Goal: Information Seeking & Learning: Learn about a topic

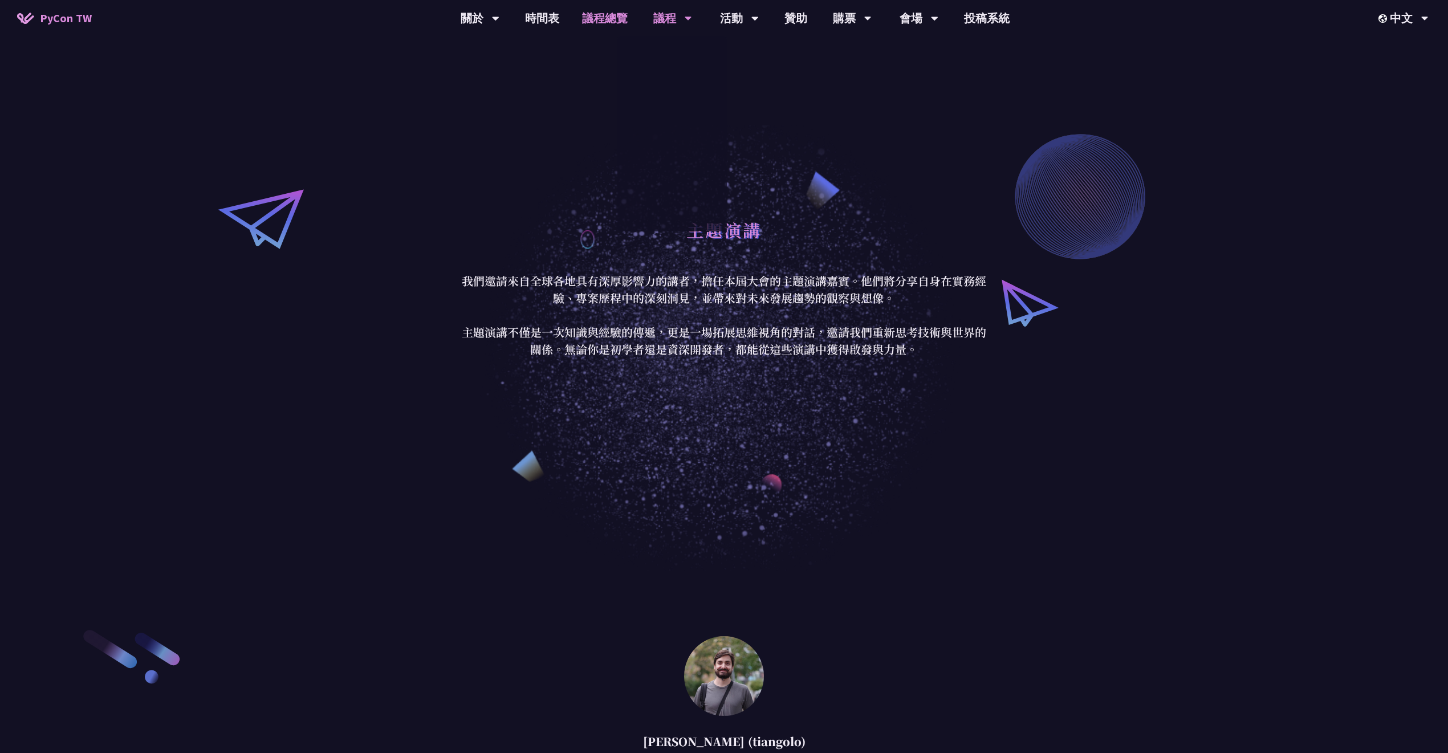
click at [586, 26] on link "議程總覽" at bounding box center [605, 18] width 68 height 36
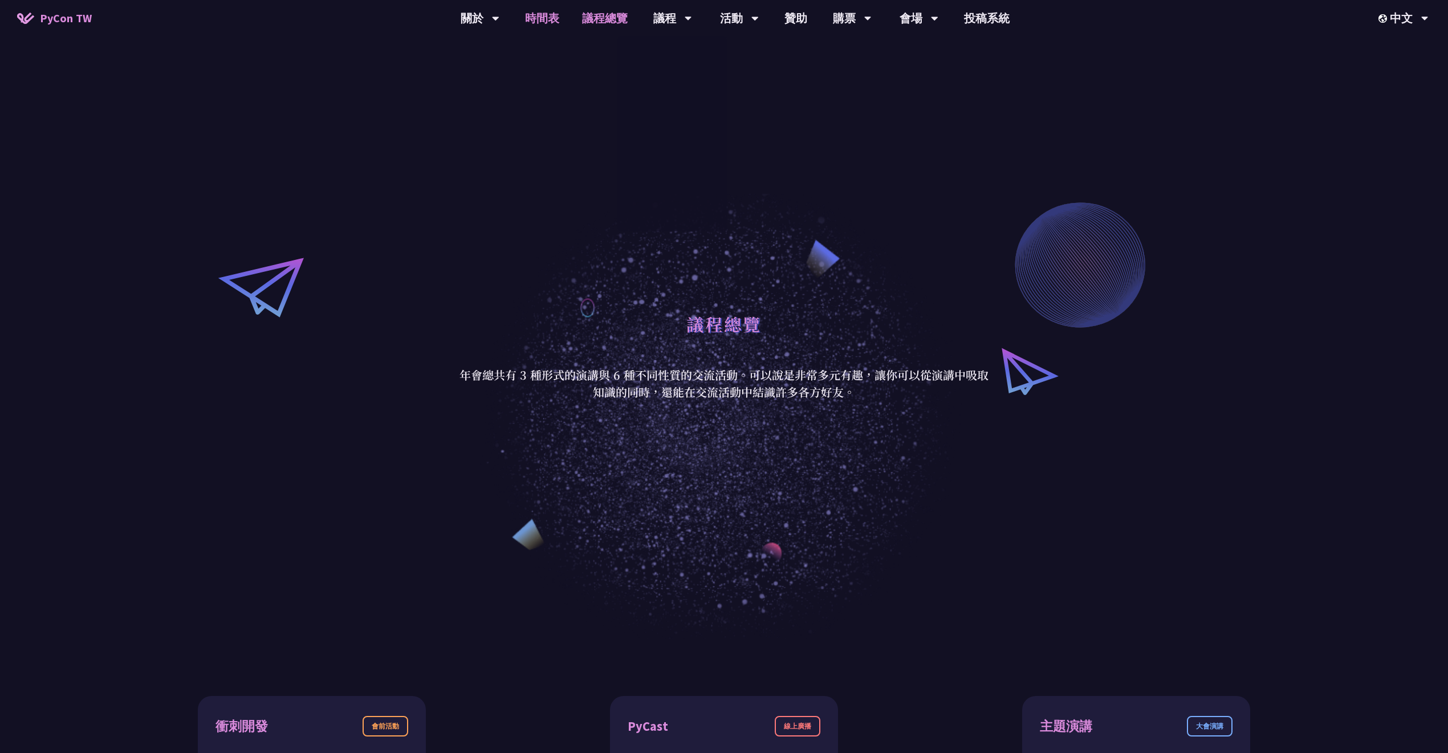
click at [557, 11] on link "時間表" at bounding box center [542, 18] width 57 height 36
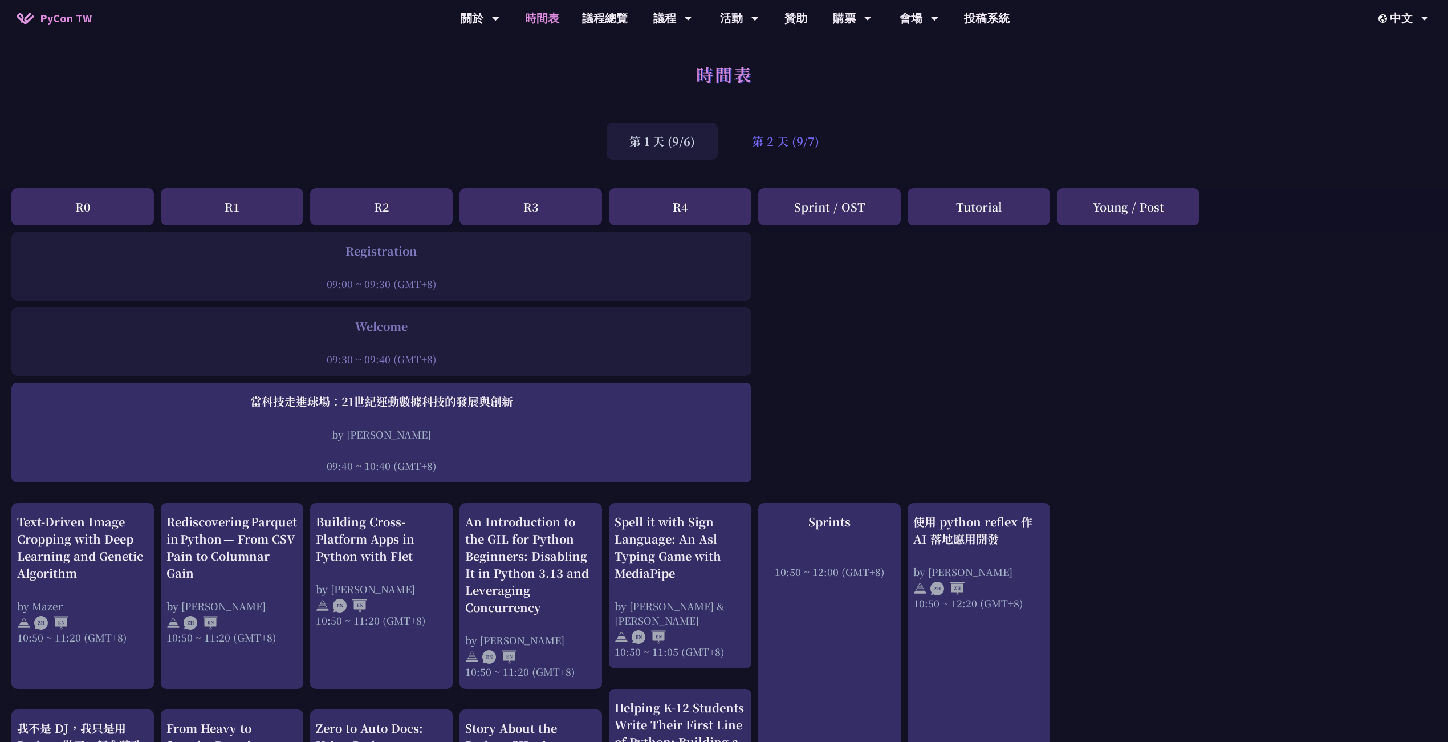
click at [784, 151] on div "第 2 天 (9/7)" at bounding box center [785, 141] width 113 height 37
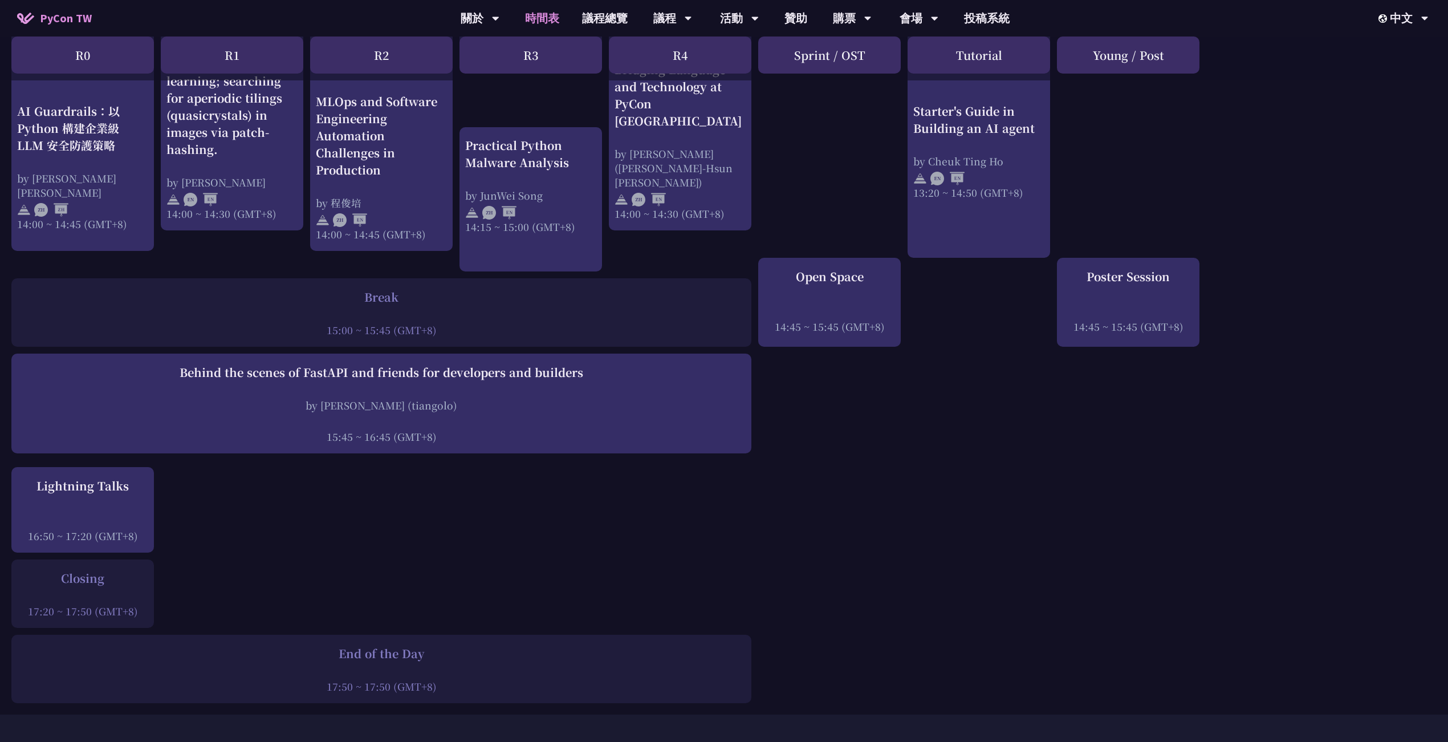
scroll to position [1216, 0]
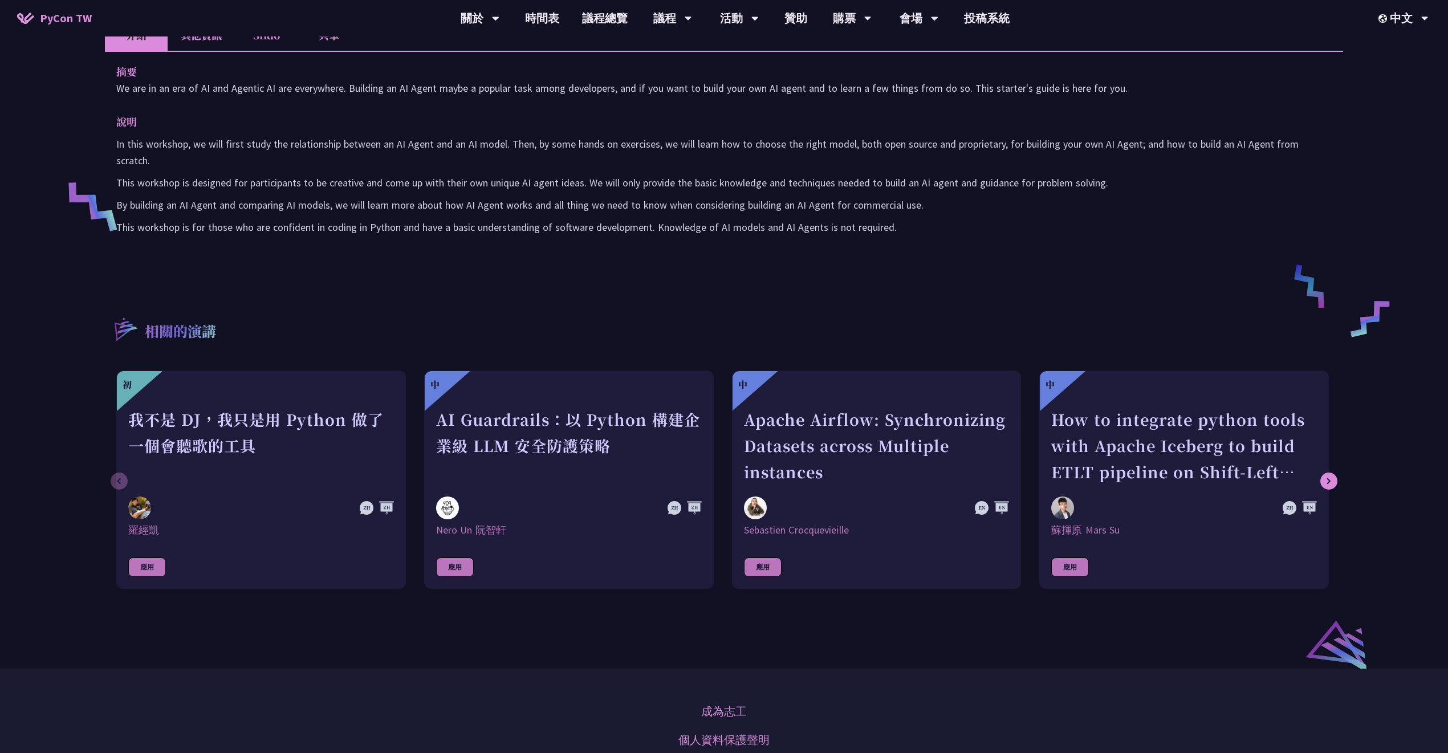
scroll to position [76, 0]
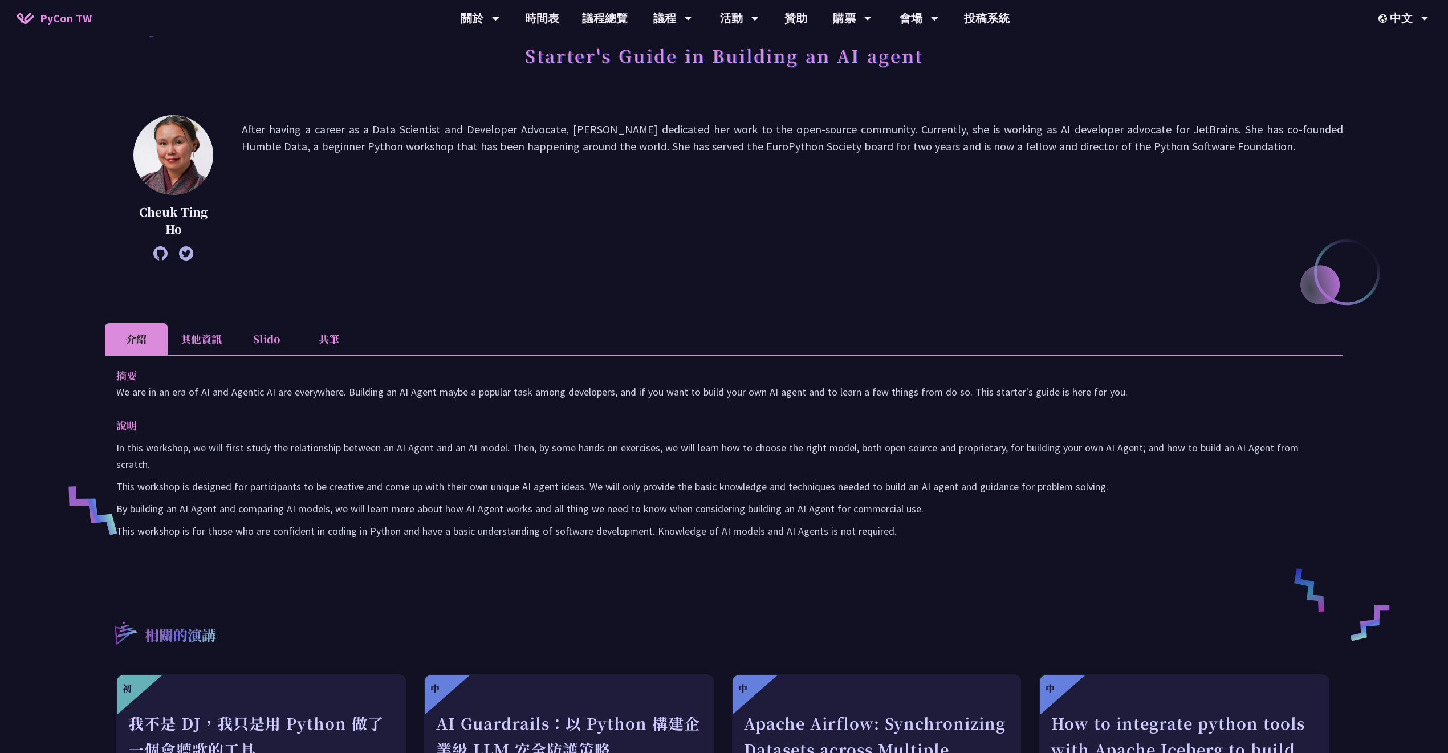
click at [202, 352] on li "其他資訊" at bounding box center [201, 338] width 67 height 31
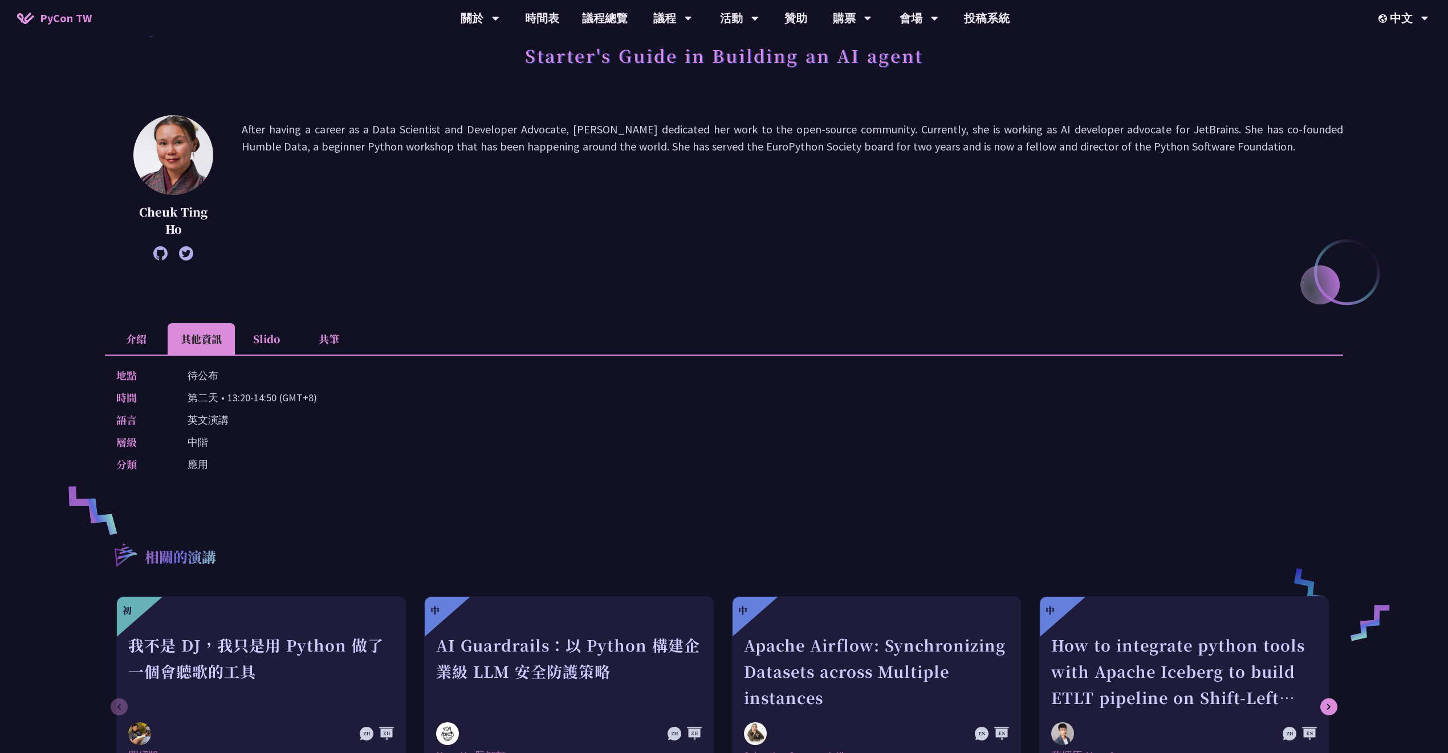
click at [268, 345] on li "Slido" at bounding box center [266, 338] width 63 height 31
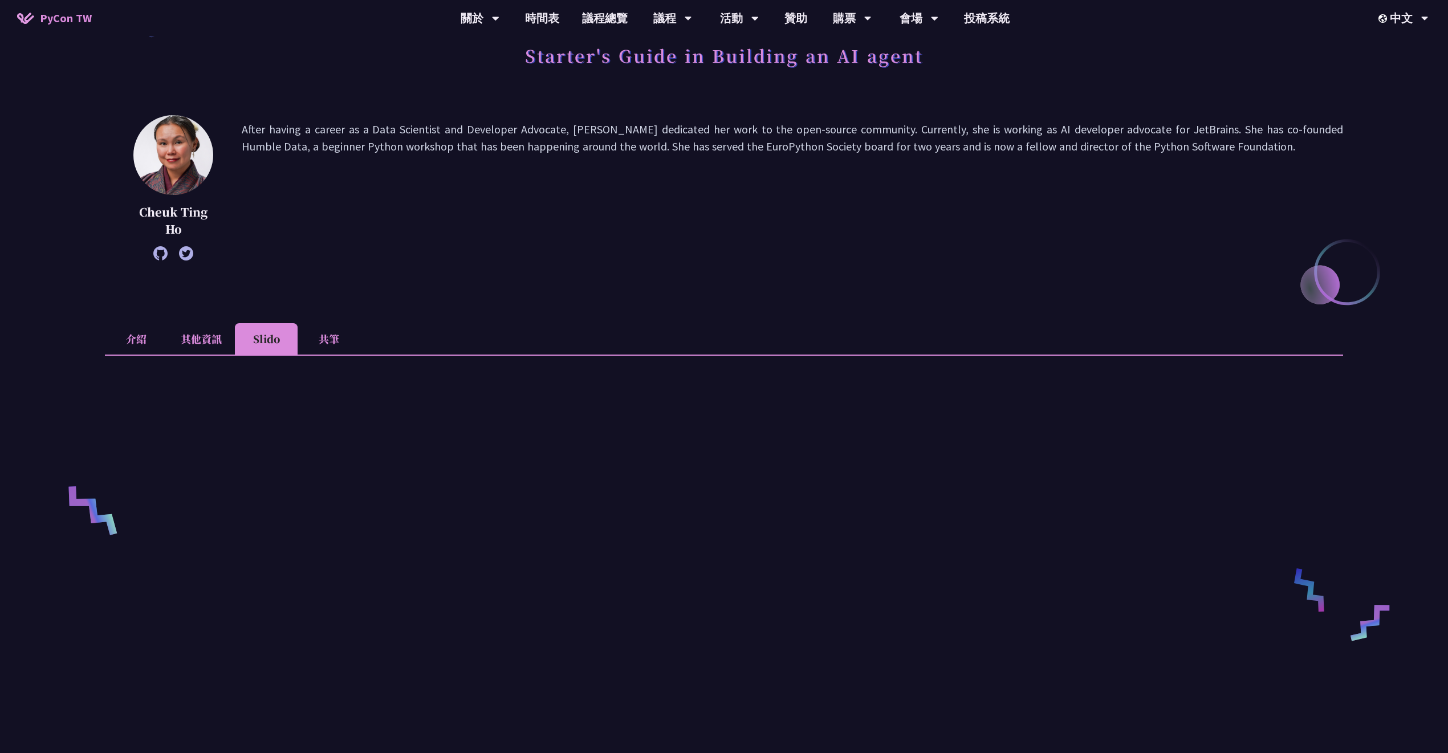
click at [317, 345] on li "共筆" at bounding box center [329, 338] width 63 height 31
click at [139, 342] on li "介紹" at bounding box center [136, 338] width 63 height 31
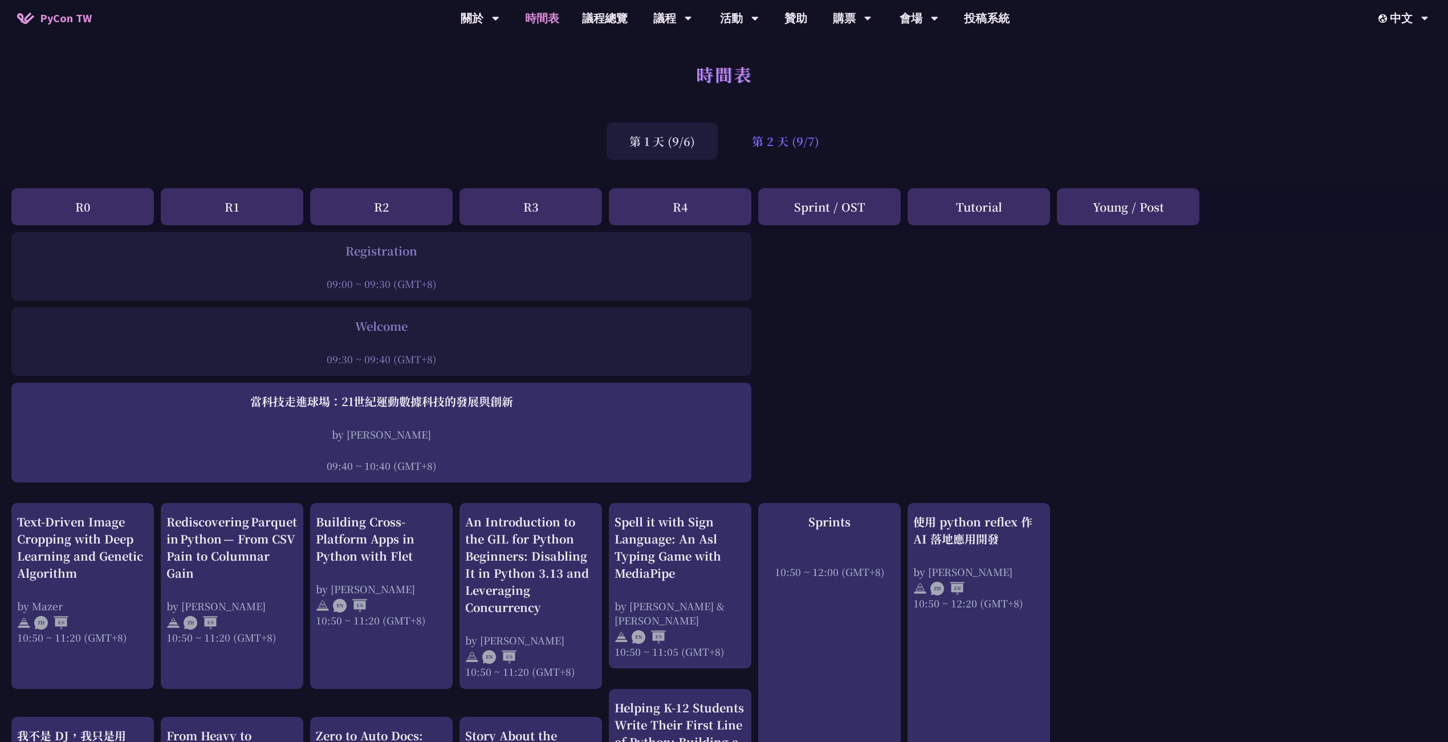
click at [792, 140] on div "第 2 天 (9/7)" at bounding box center [785, 141] width 113 height 37
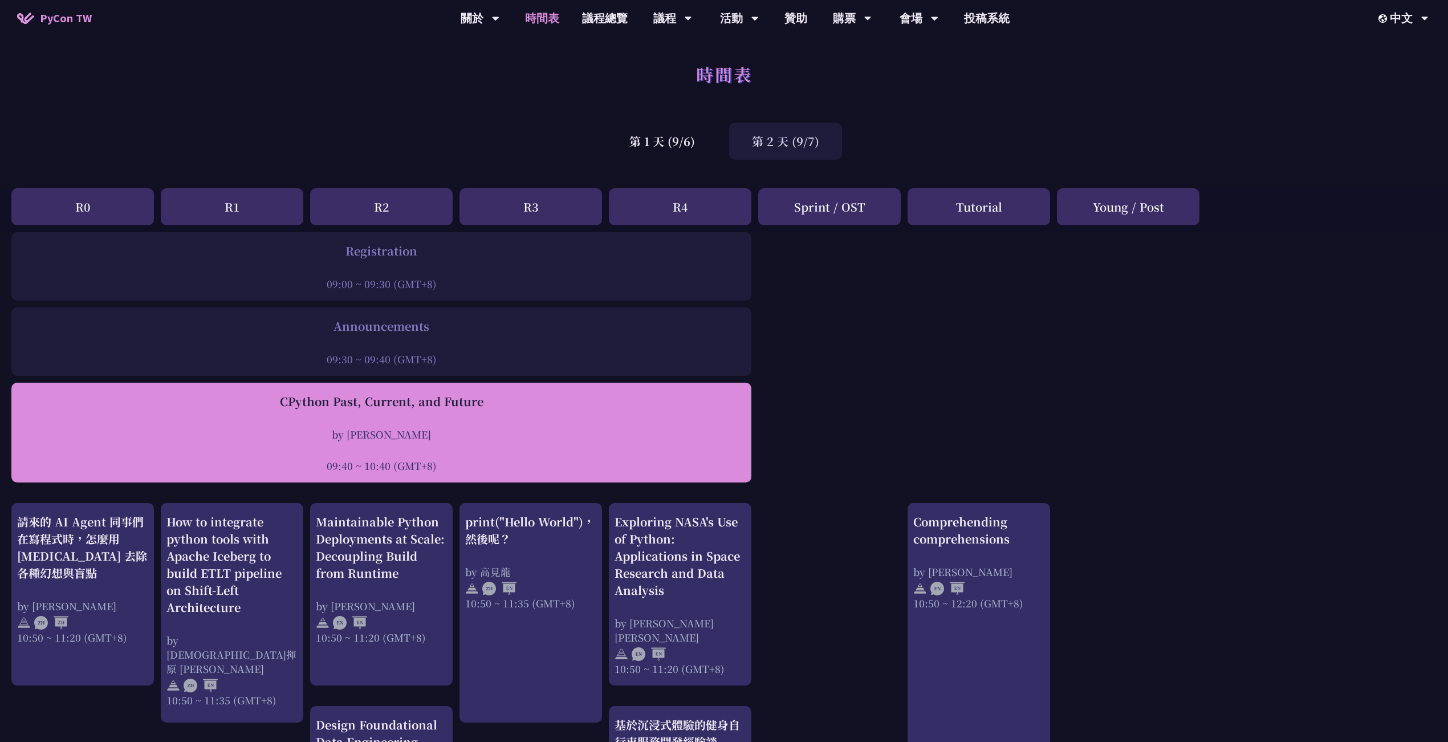
click at [423, 445] on div at bounding box center [381, 449] width 729 height 17
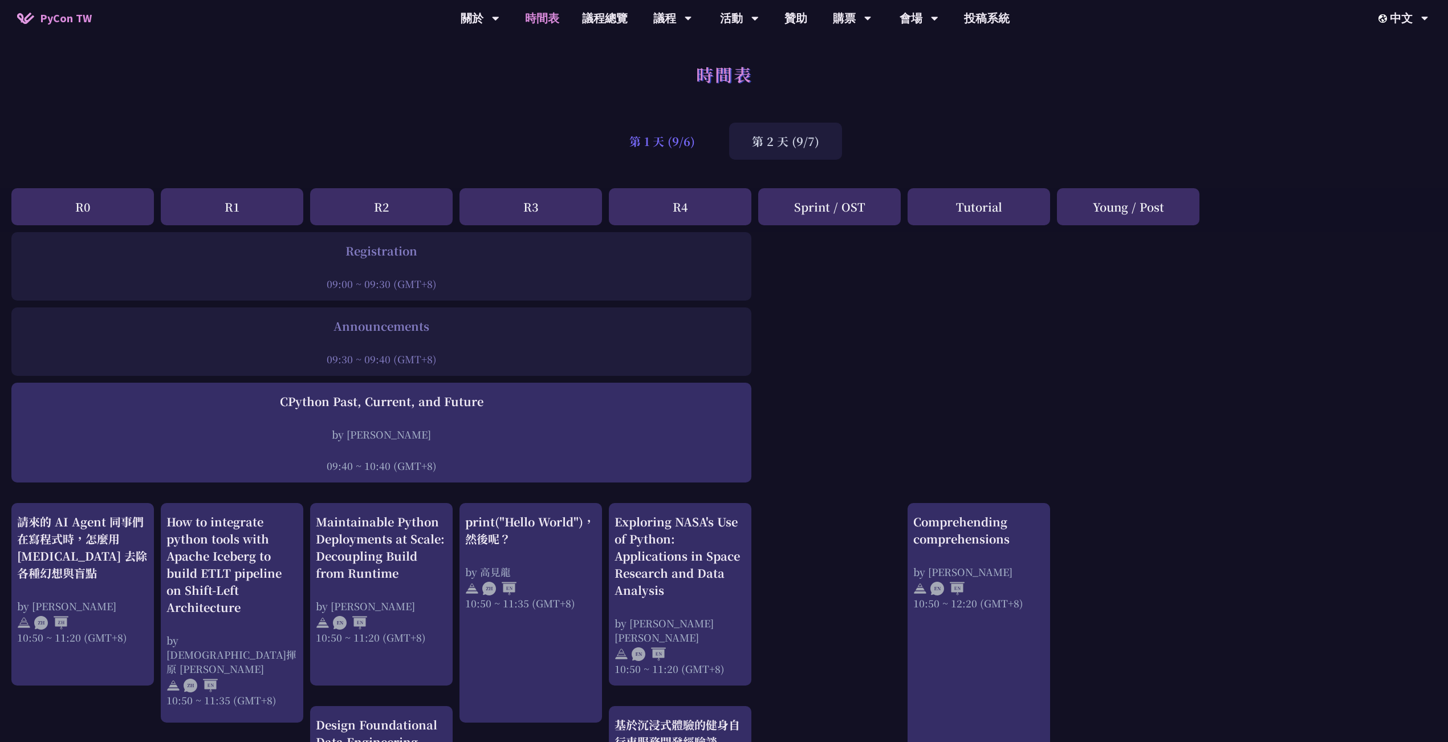
click at [712, 140] on div "第 1 天 (9/6)" at bounding box center [662, 141] width 111 height 37
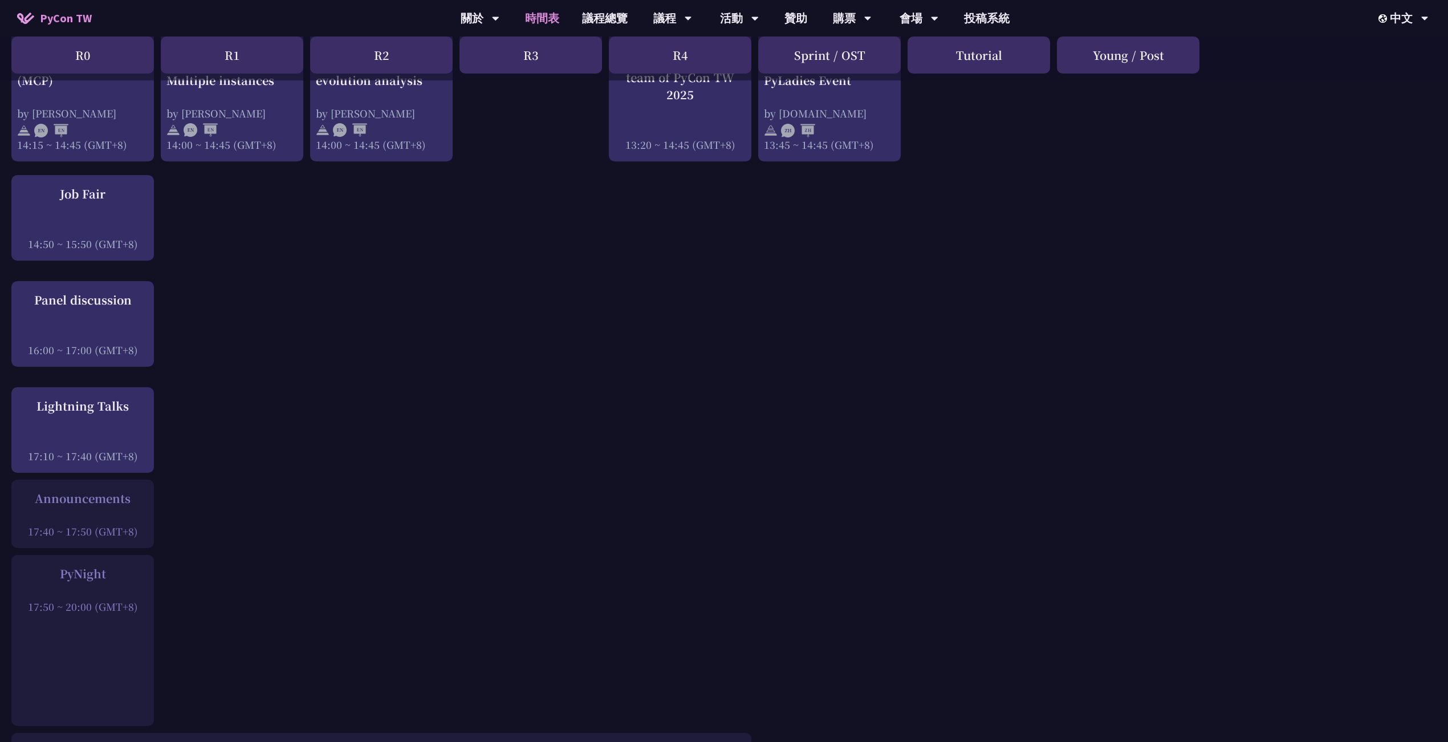
scroll to position [1292, 0]
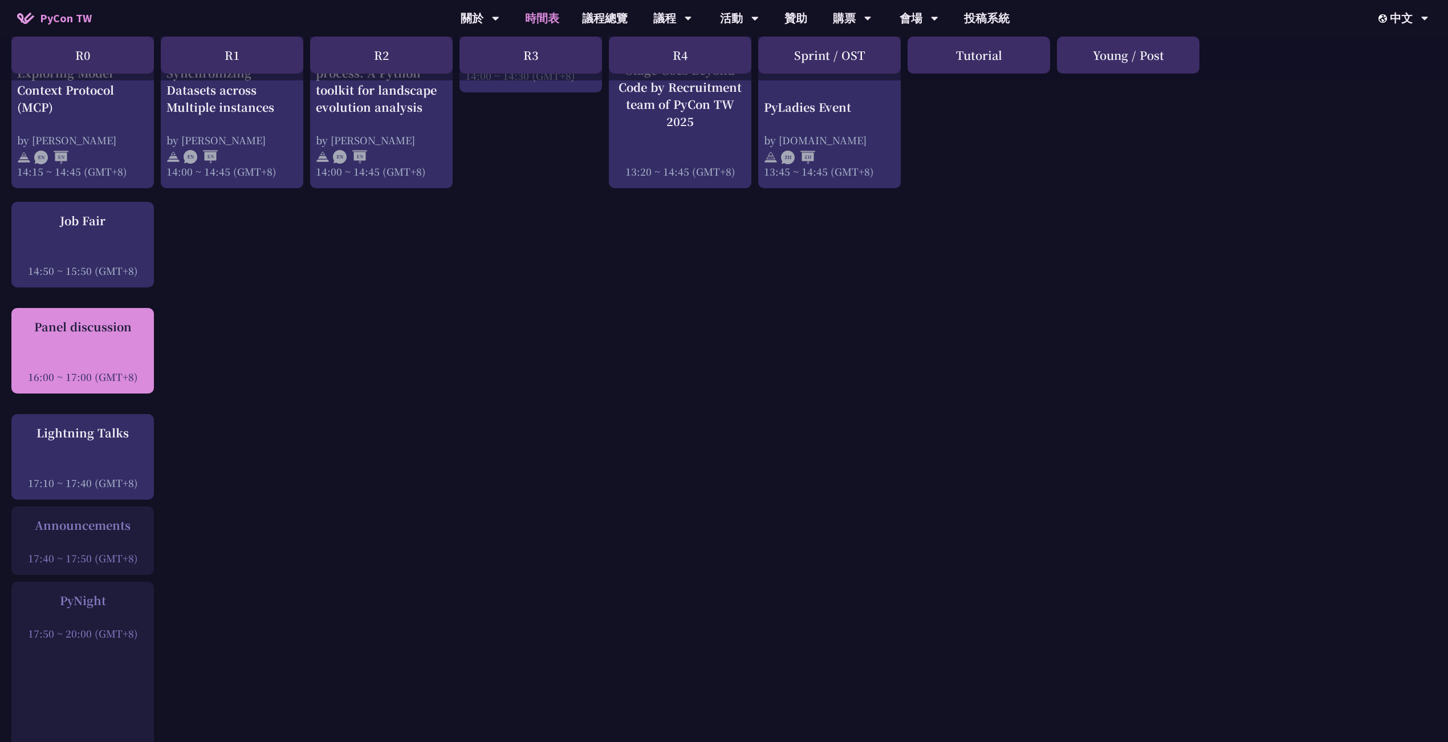
click at [128, 333] on div "Panel discussion 16:00 ~ 17:00 (GMT+8)" at bounding box center [82, 351] width 131 height 66
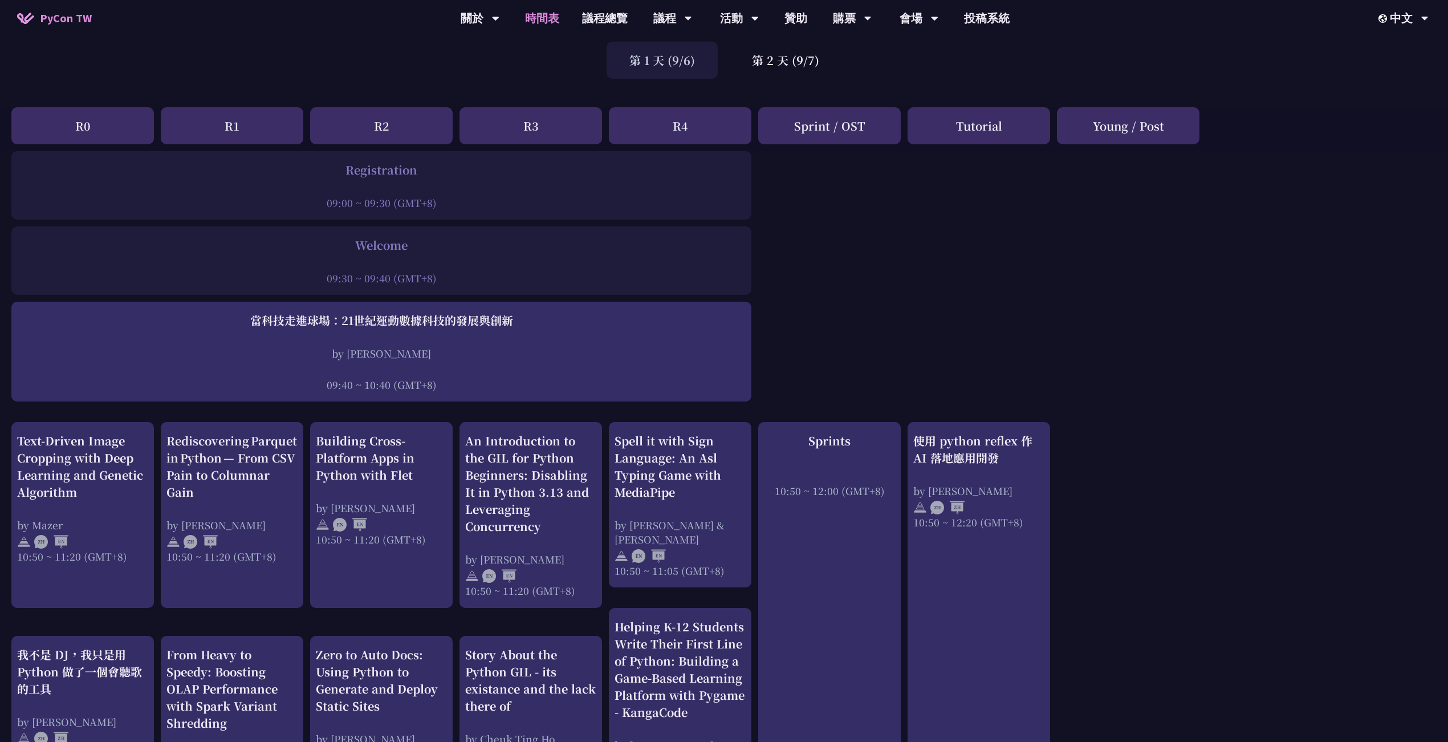
scroll to position [0, 0]
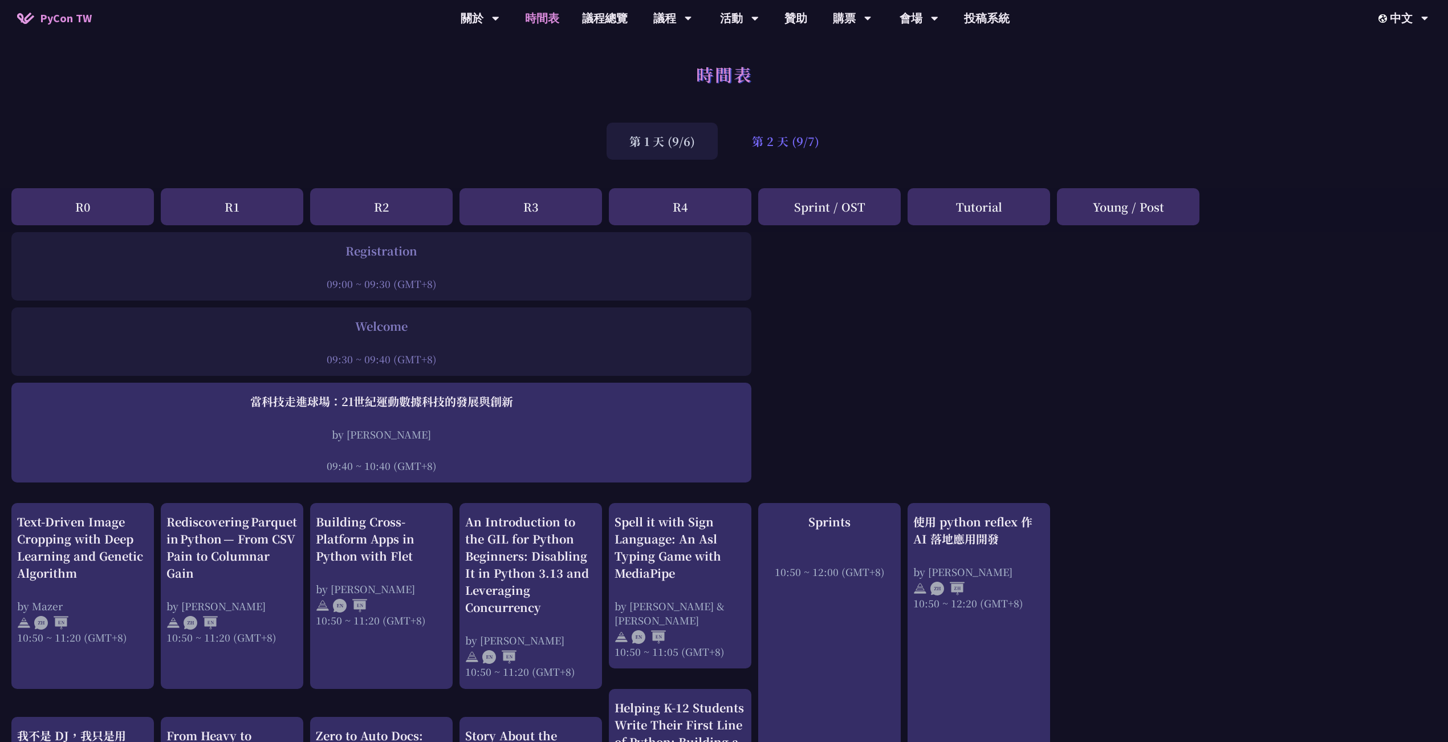
click at [788, 149] on div "第 2 天 (9/7)" at bounding box center [785, 141] width 113 height 37
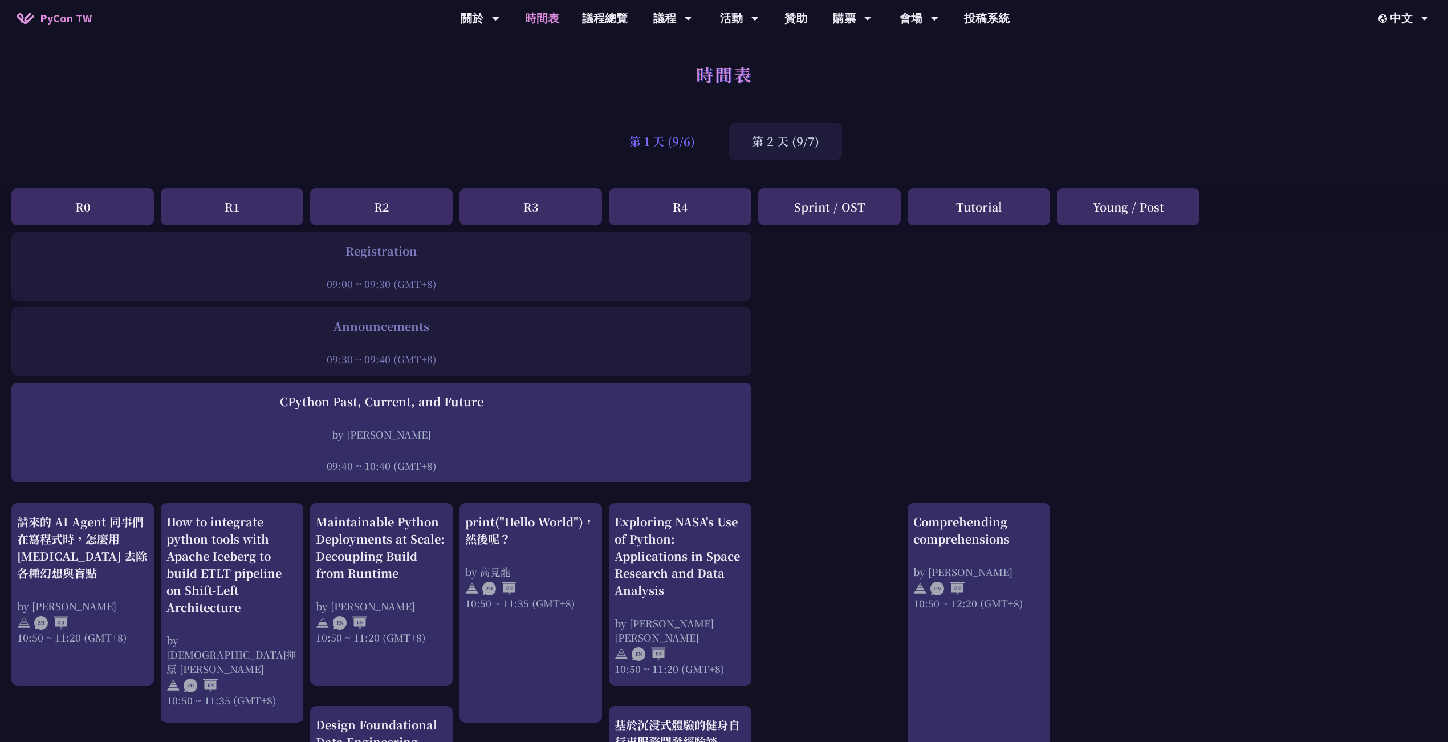
click at [688, 144] on div "第 1 天 (9/6)" at bounding box center [662, 141] width 111 height 37
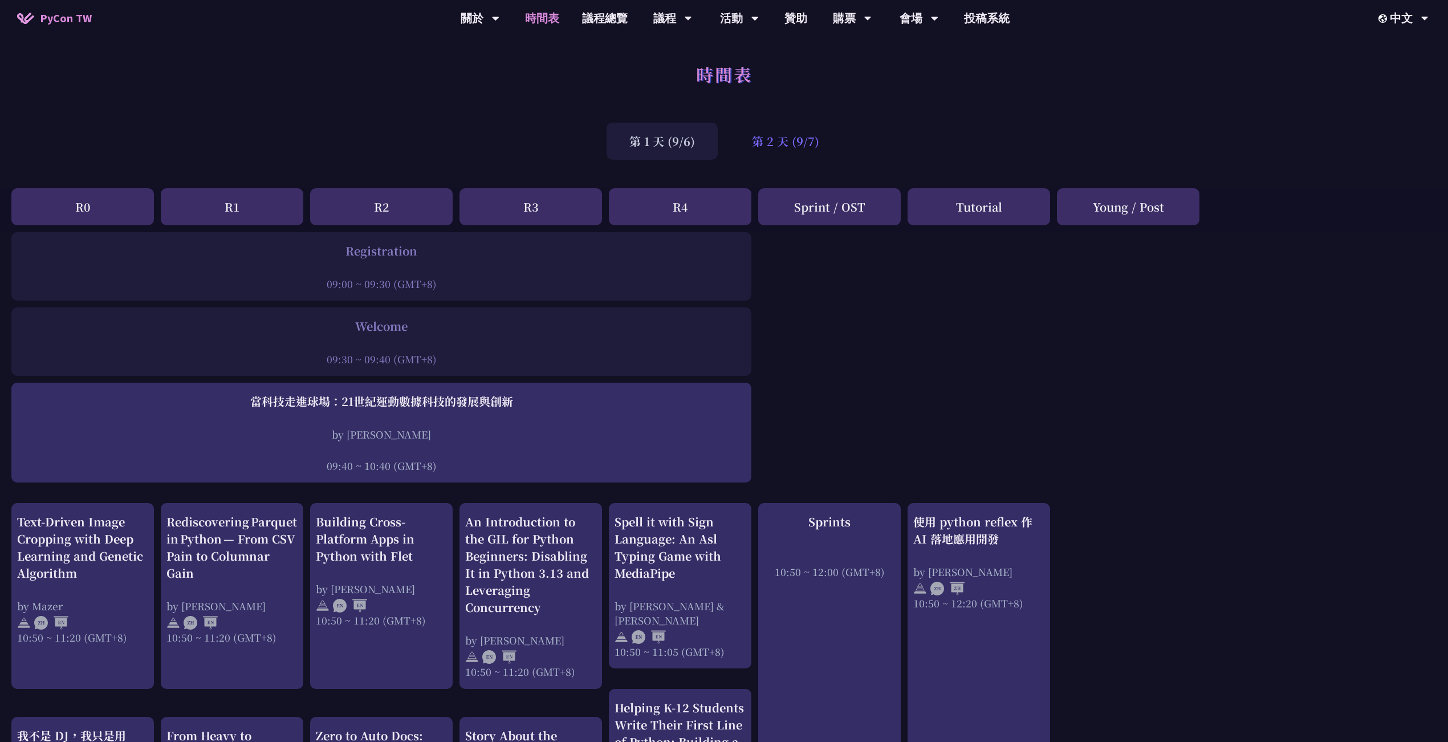
click at [794, 140] on div "第 2 天 (9/7)" at bounding box center [785, 141] width 113 height 37
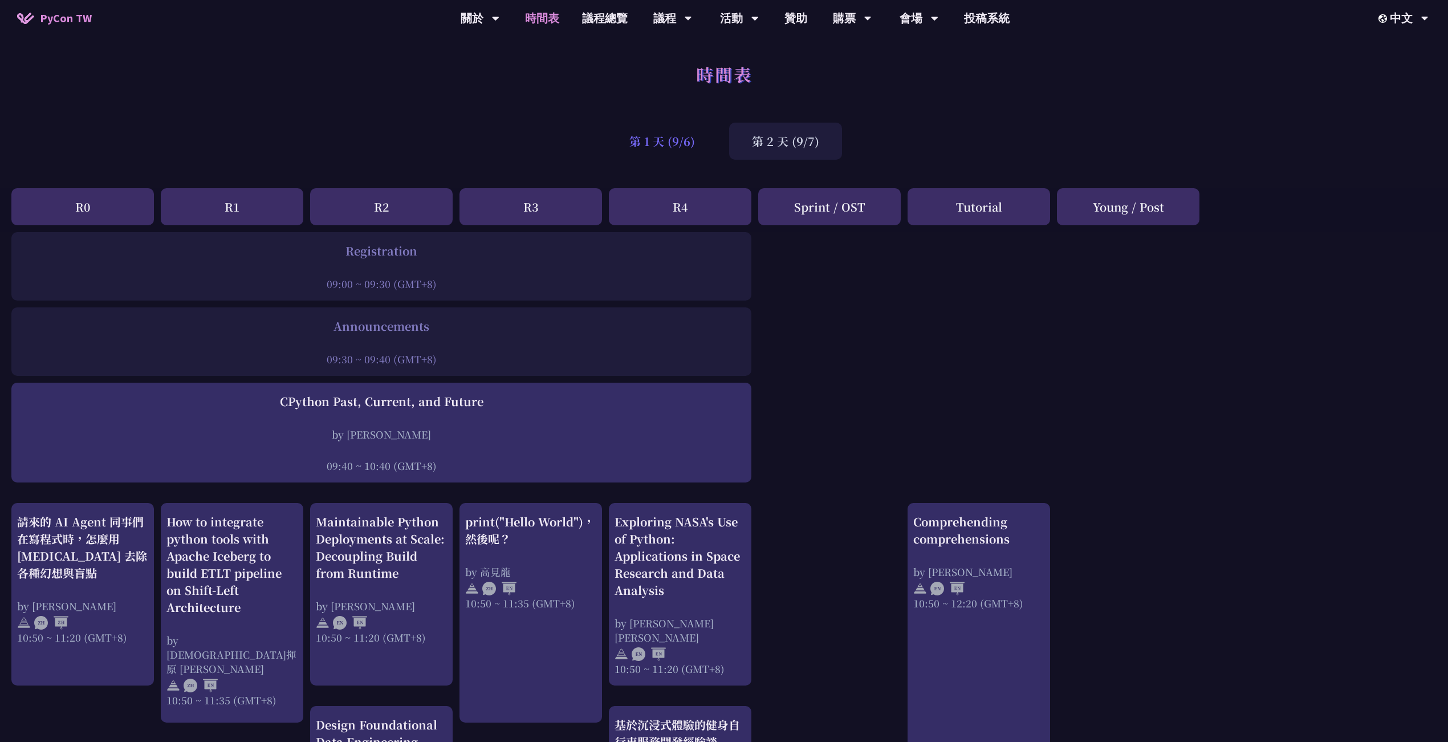
click at [673, 149] on div "第 1 天 (9/6)" at bounding box center [662, 141] width 111 height 37
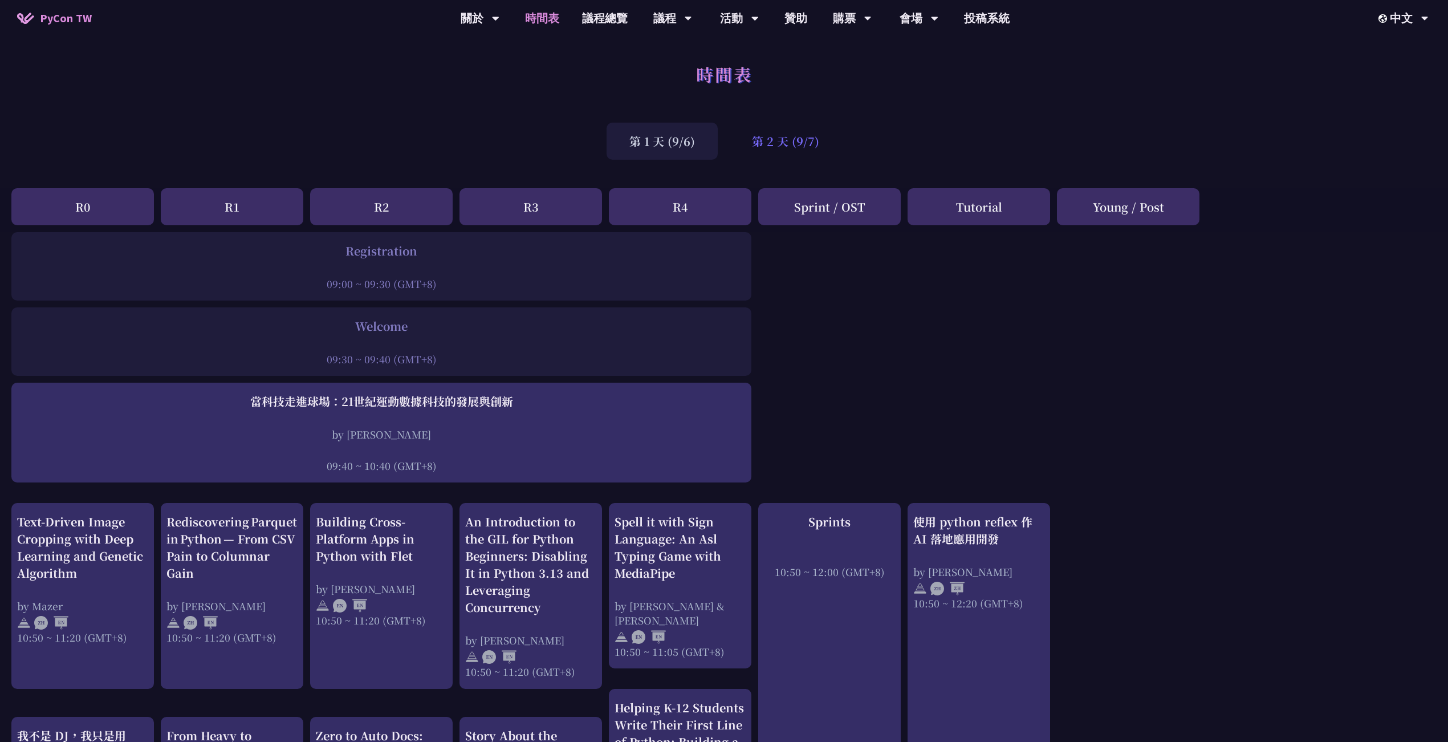
click at [817, 132] on div "第 2 天 (9/7)" at bounding box center [785, 141] width 113 height 37
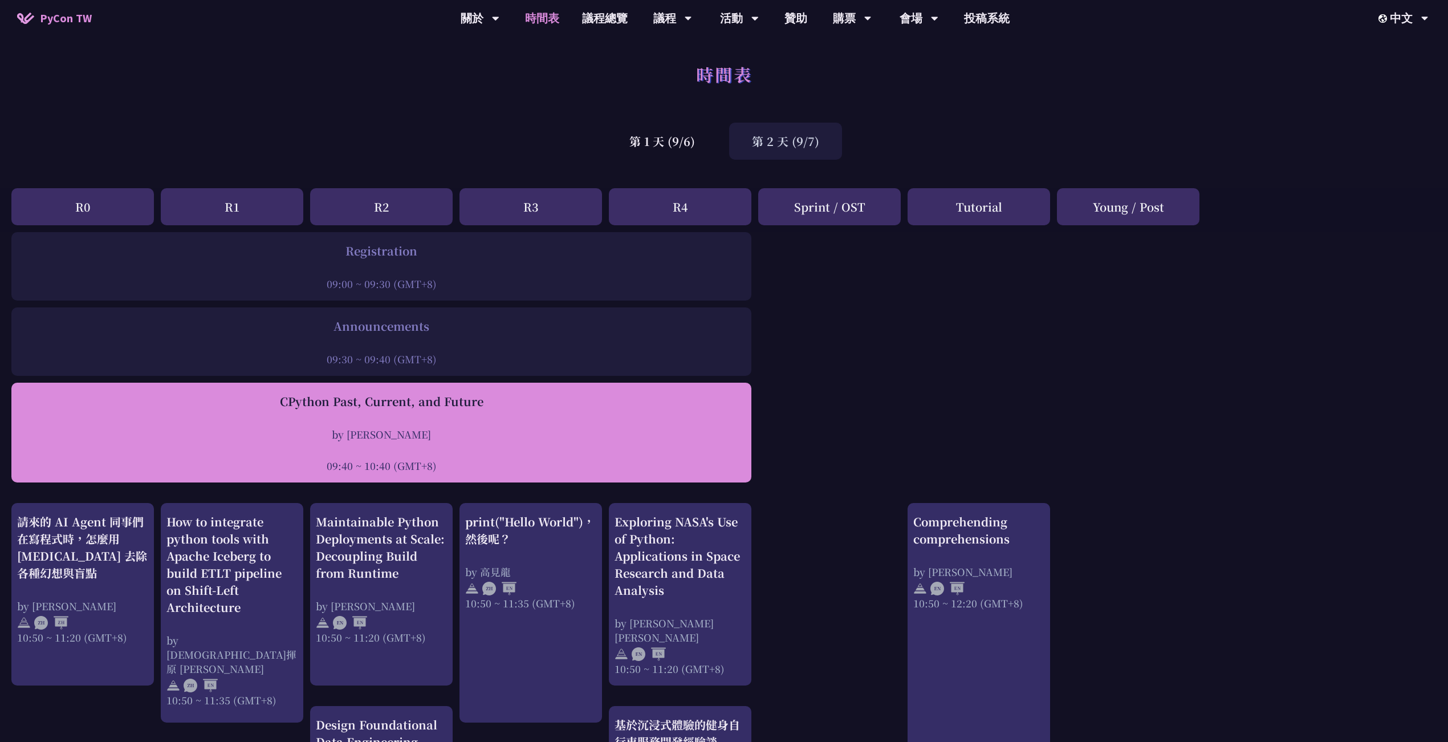
click at [416, 439] on div "by Donghee Na" at bounding box center [381, 434] width 729 height 14
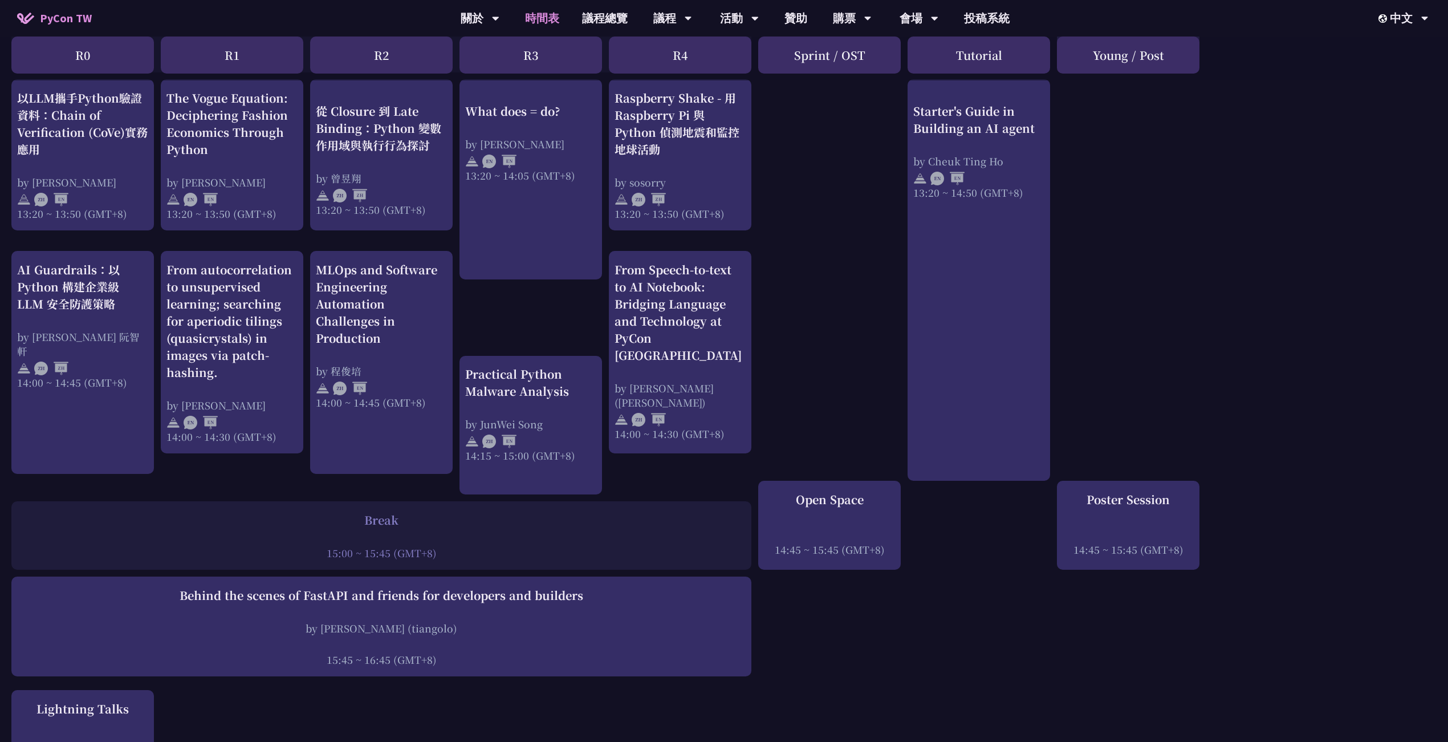
scroll to position [988, 0]
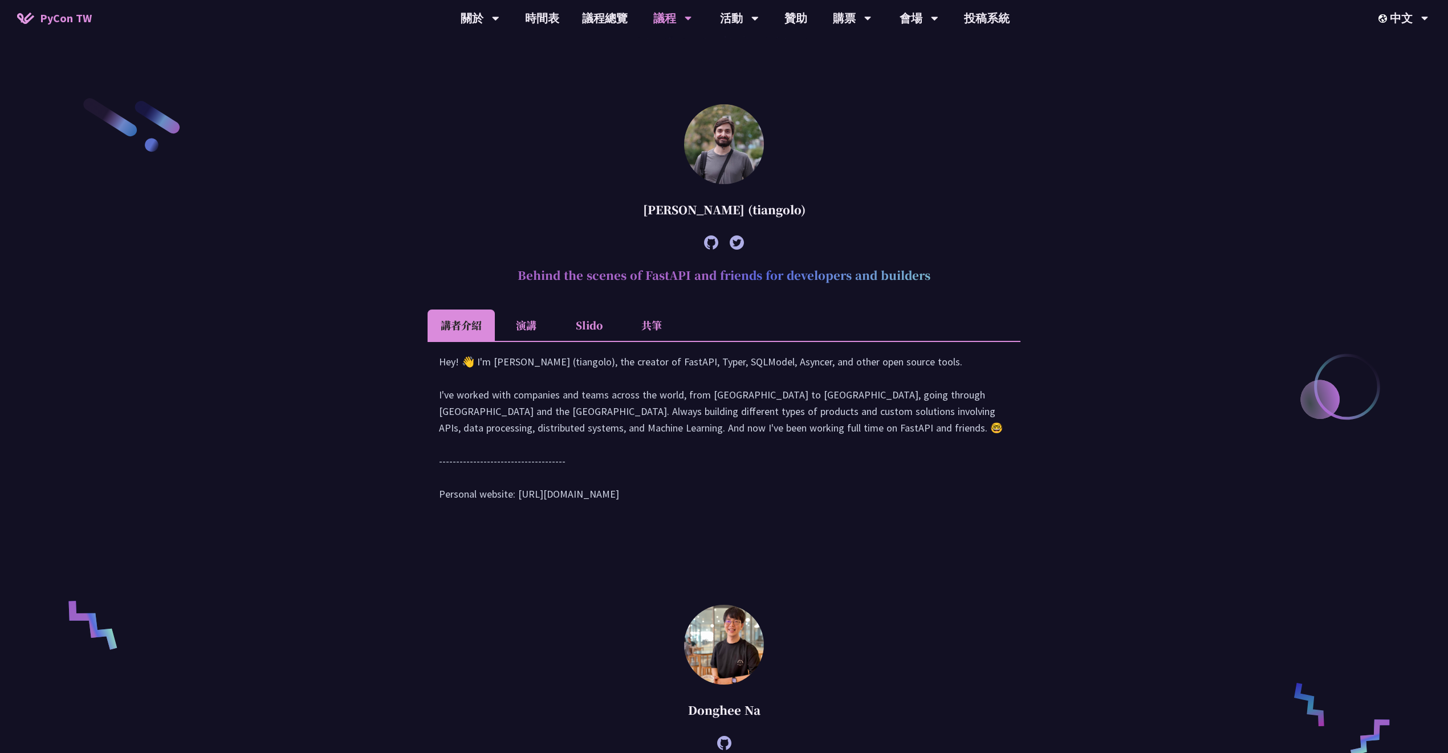
click at [533, 329] on li "演講" at bounding box center [526, 325] width 63 height 31
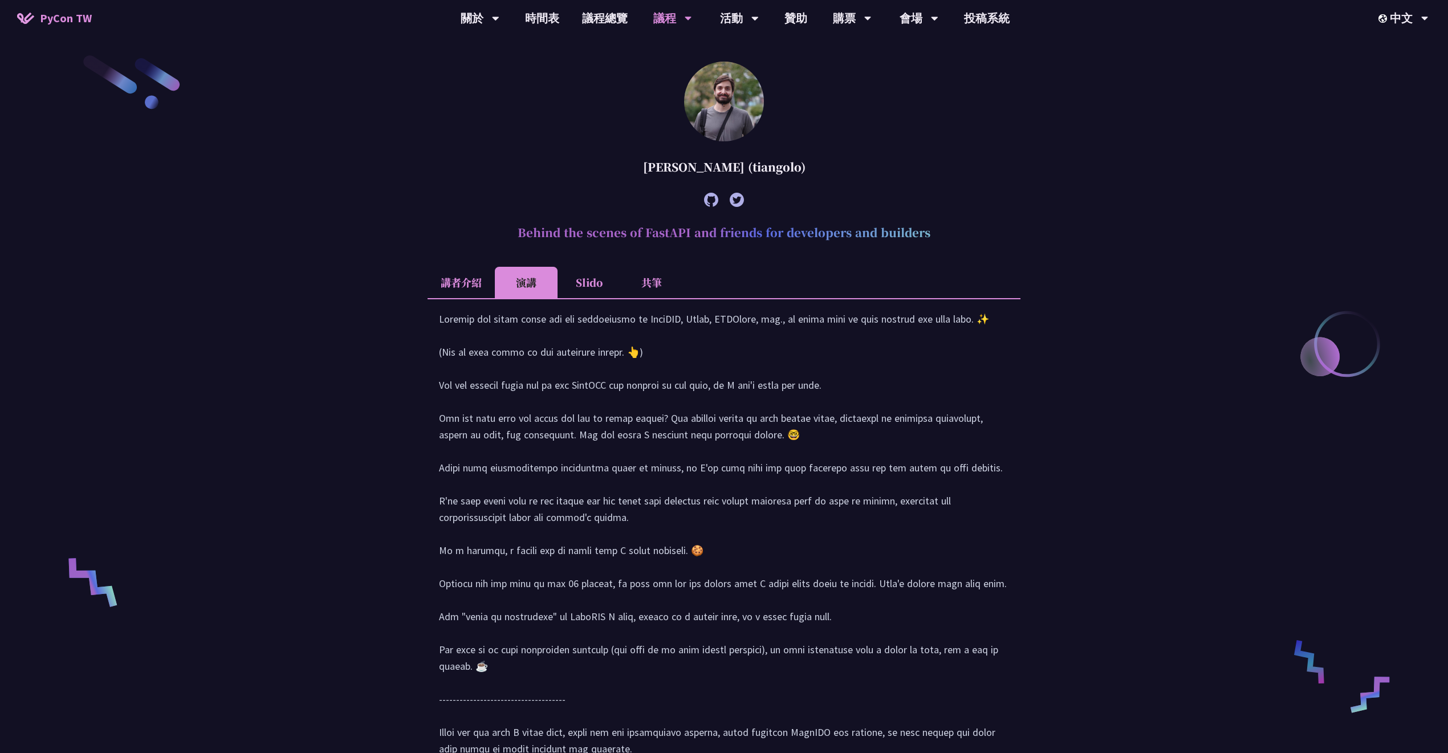
scroll to position [608, 0]
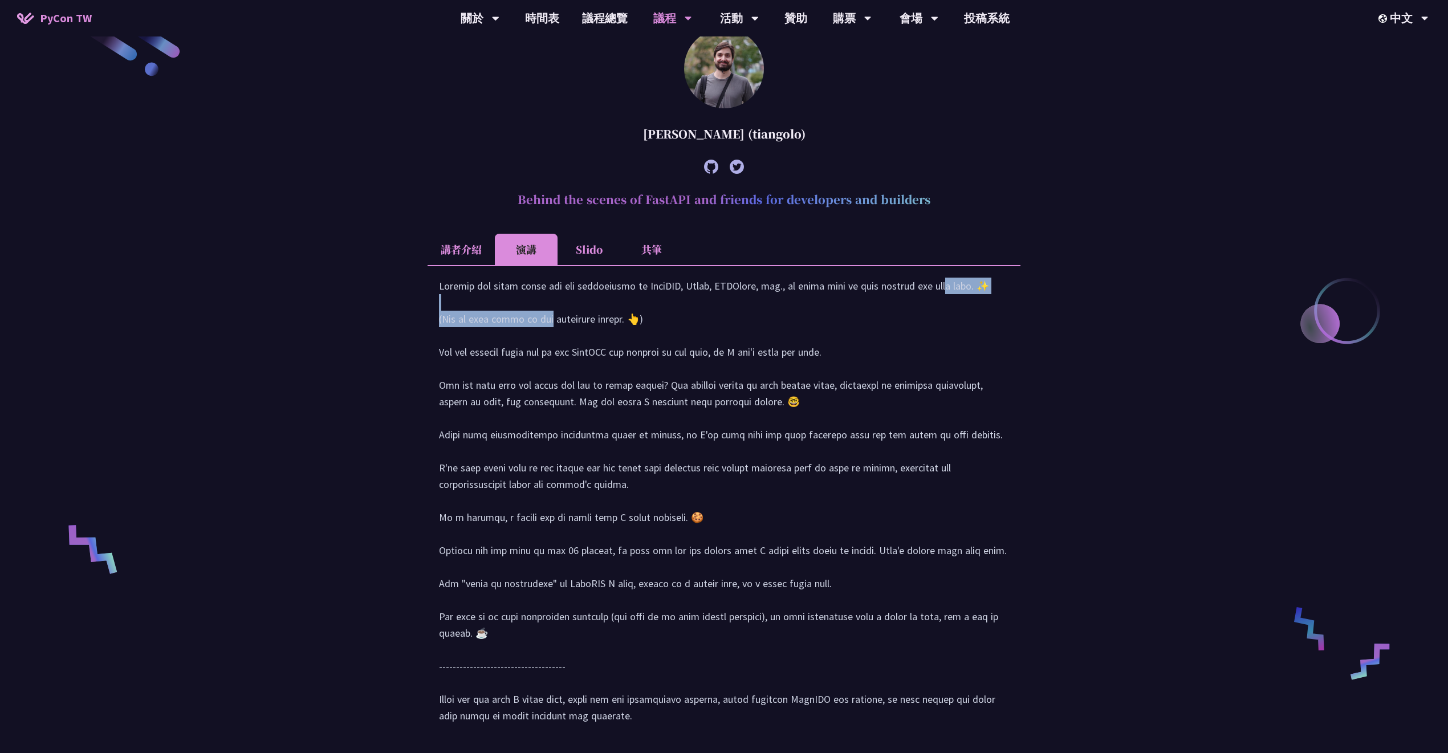
drag, startPoint x: 440, startPoint y: 311, endPoint x: 831, endPoint y: 308, distance: 390.6
click at [831, 308] on div at bounding box center [724, 507] width 570 height 458
click at [658, 305] on div at bounding box center [724, 507] width 570 height 458
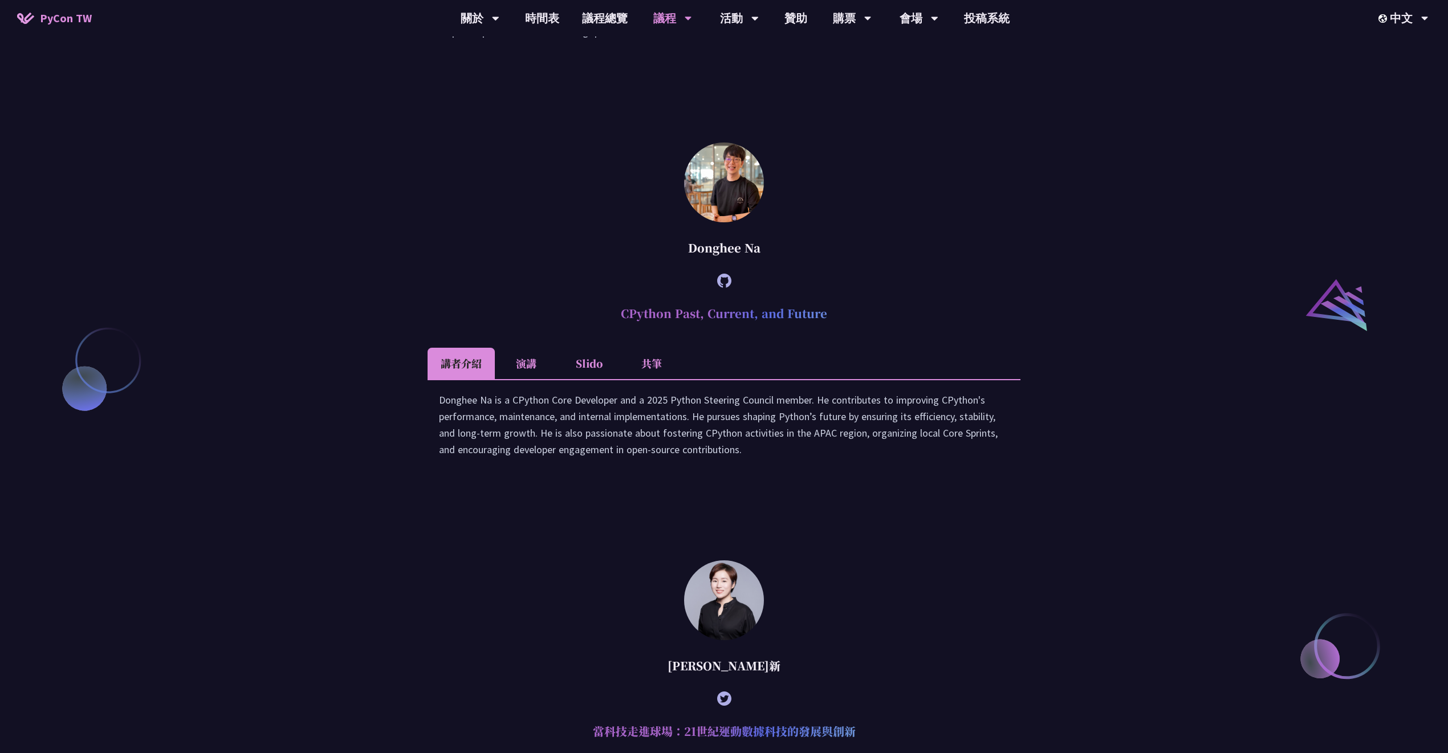
scroll to position [1444, 0]
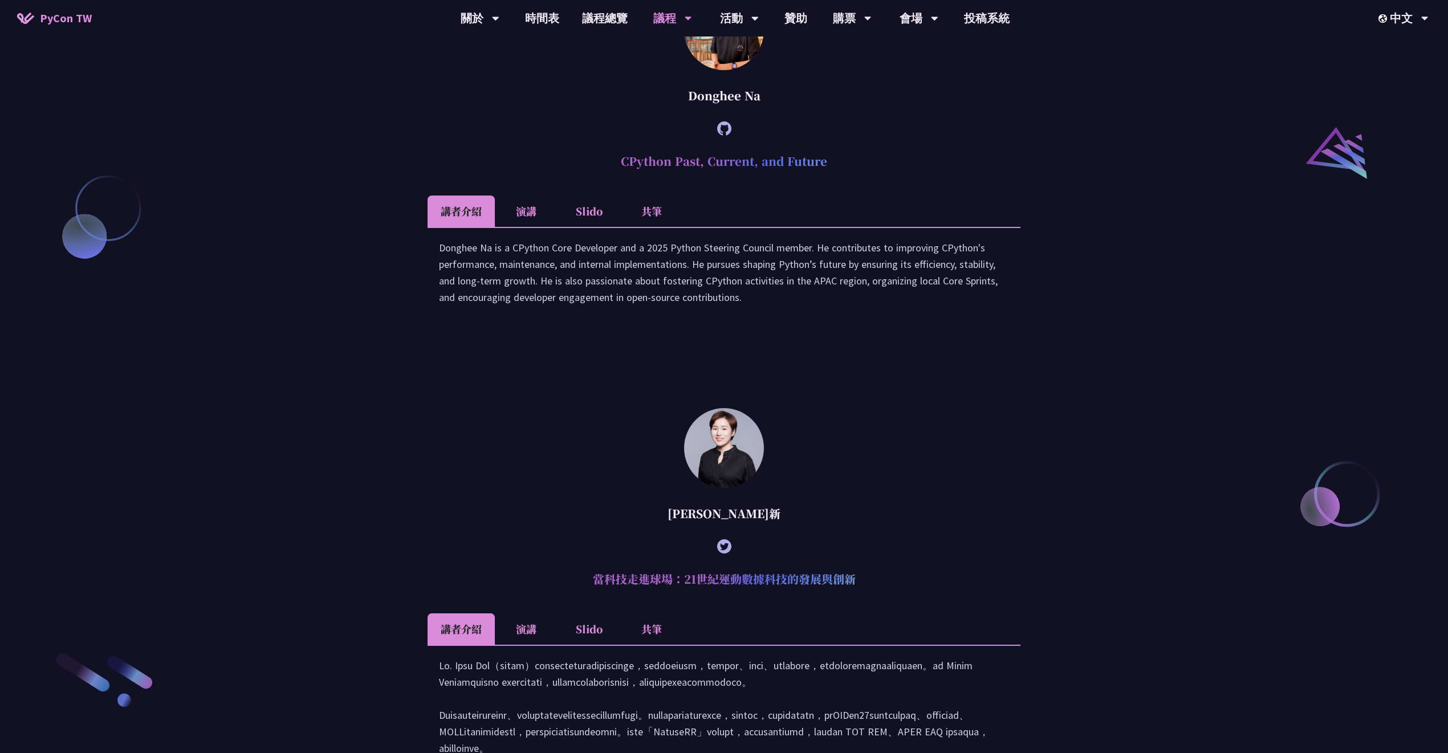
click at [518, 226] on li "演講" at bounding box center [526, 211] width 63 height 31
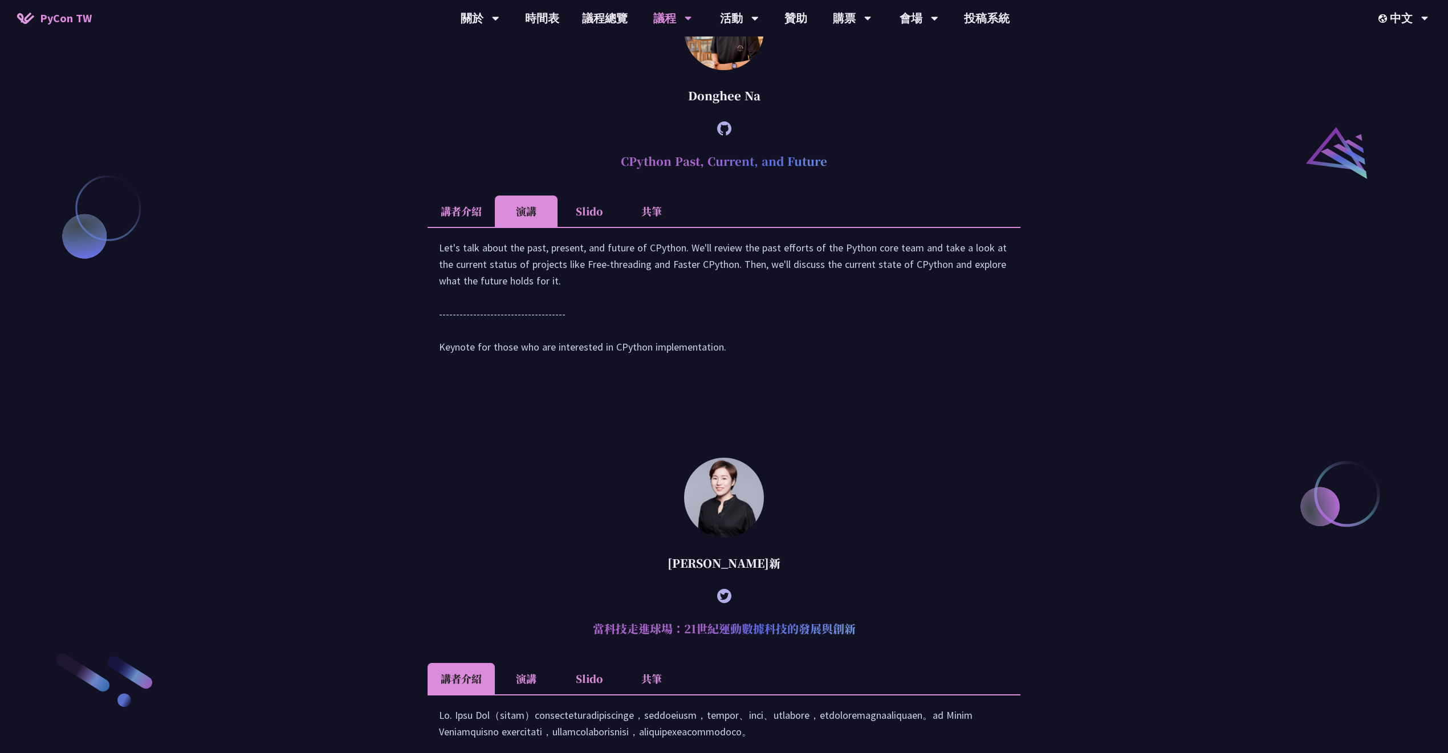
click at [587, 227] on li "Slido" at bounding box center [589, 211] width 63 height 31
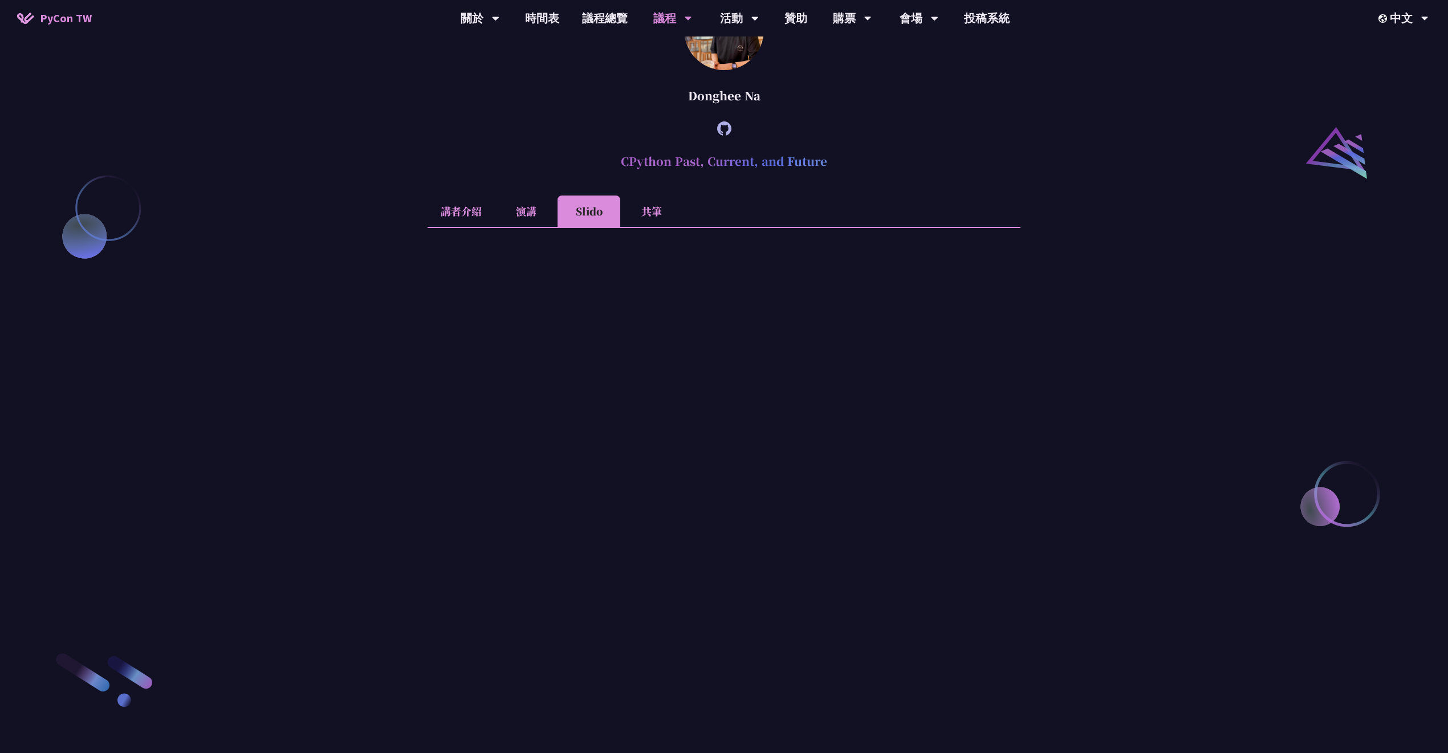
click at [650, 226] on li "共筆" at bounding box center [651, 211] width 63 height 31
click at [591, 224] on li "Slido" at bounding box center [589, 211] width 63 height 31
click at [487, 227] on li "講者介紹" at bounding box center [461, 211] width 67 height 31
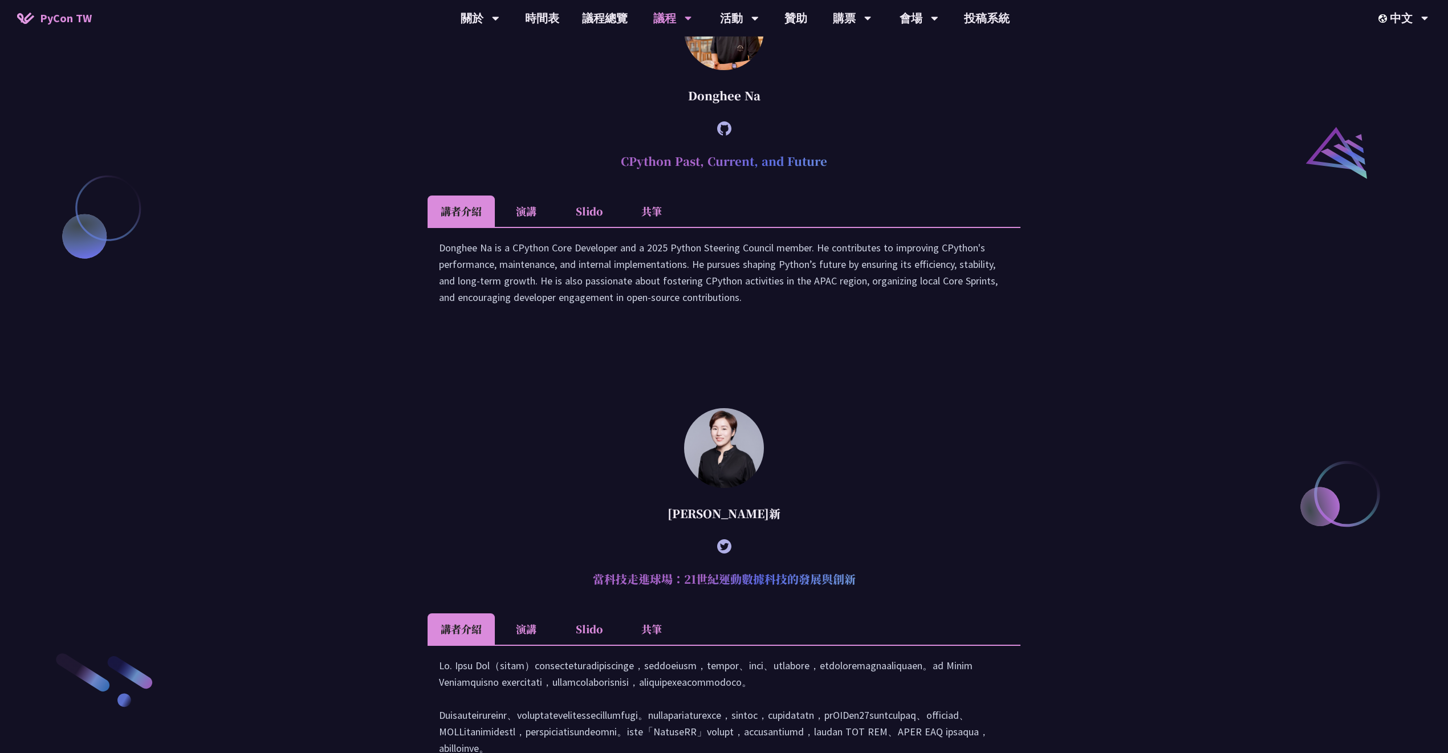
drag, startPoint x: 461, startPoint y: 274, endPoint x: 769, endPoint y: 347, distance: 316.9
click at [769, 317] on div "Donghee Na is a CPython Core Developer and a 2025 Python Steering Council membe…" at bounding box center [724, 279] width 570 height 78
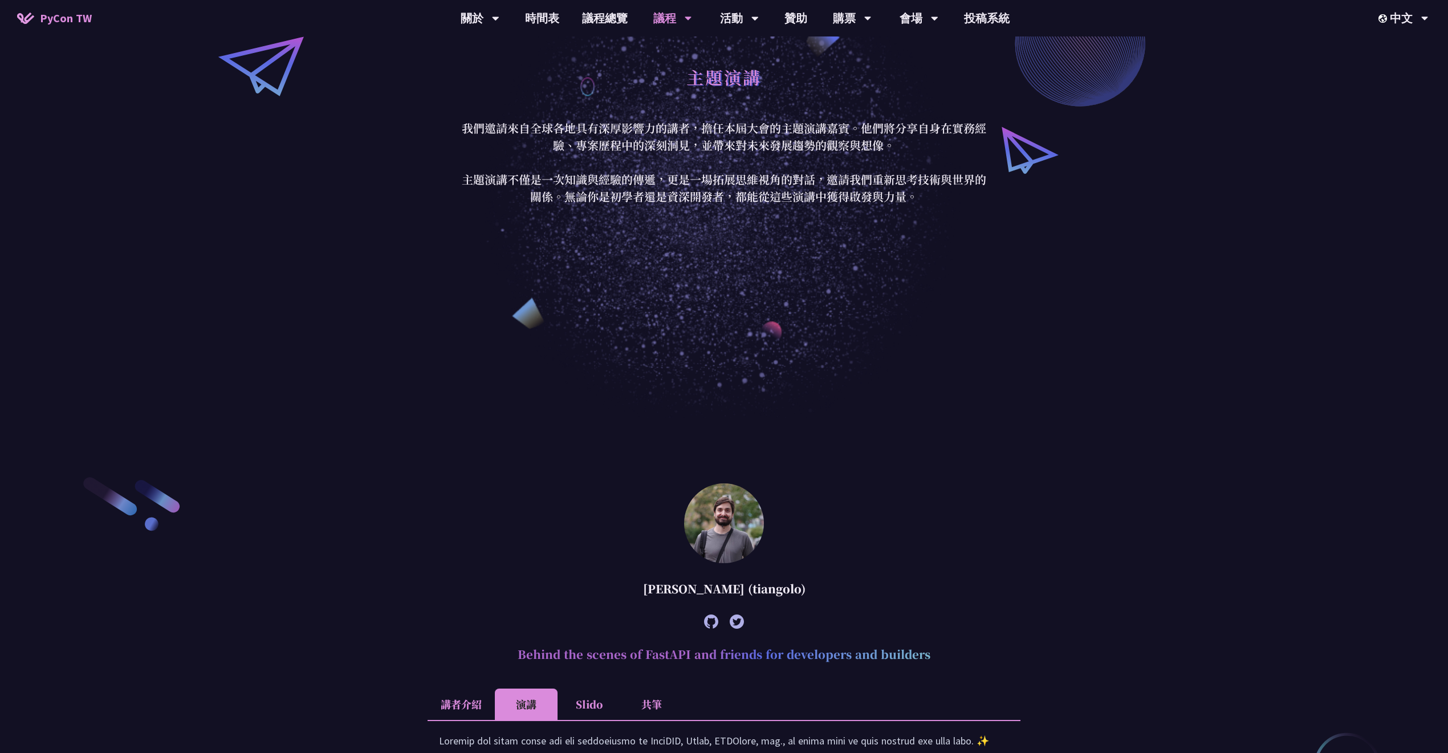
scroll to position [0, 0]
